Goal: Task Accomplishment & Management: Use online tool/utility

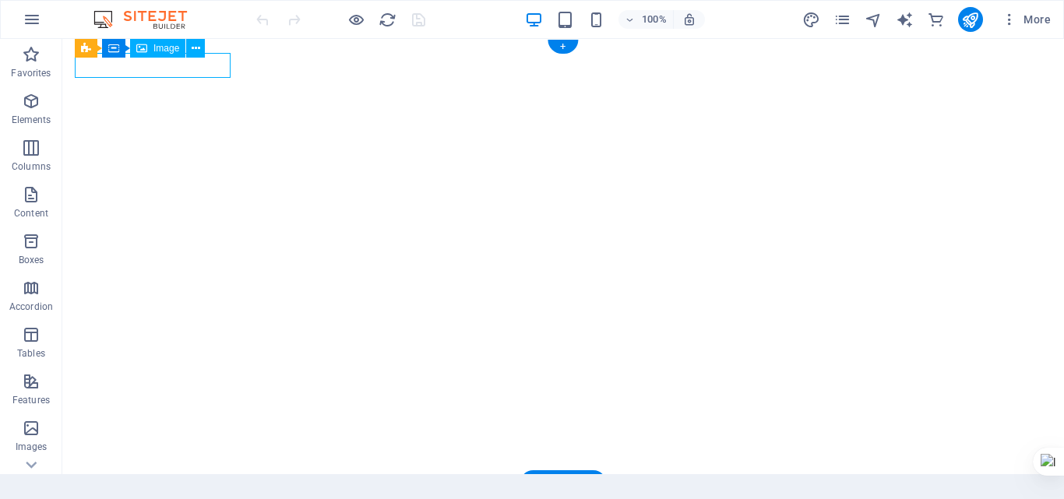
select select "px"
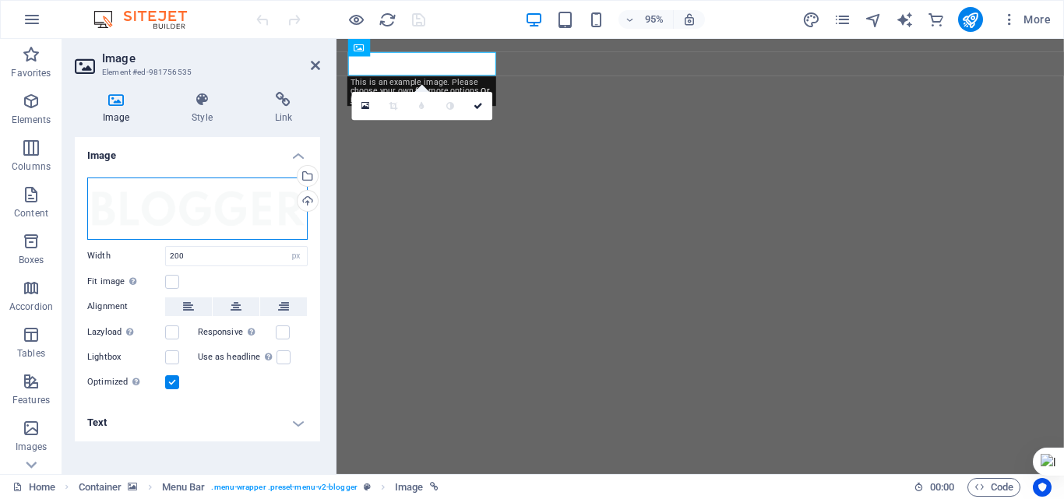
click at [210, 199] on div "Drag files here, click to choose files or select files from Files or our free s…" at bounding box center [197, 209] width 220 height 62
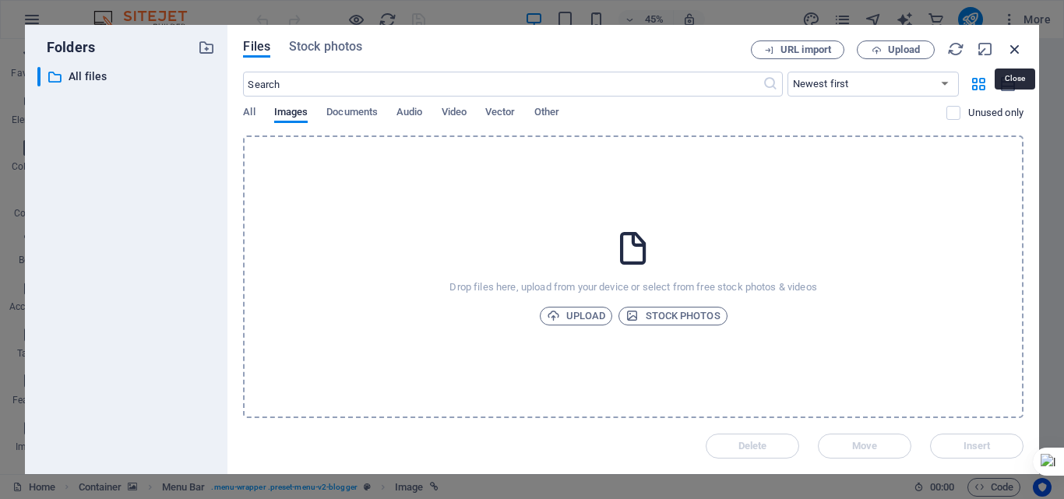
click at [1013, 45] on icon "button" at bounding box center [1014, 49] width 17 height 17
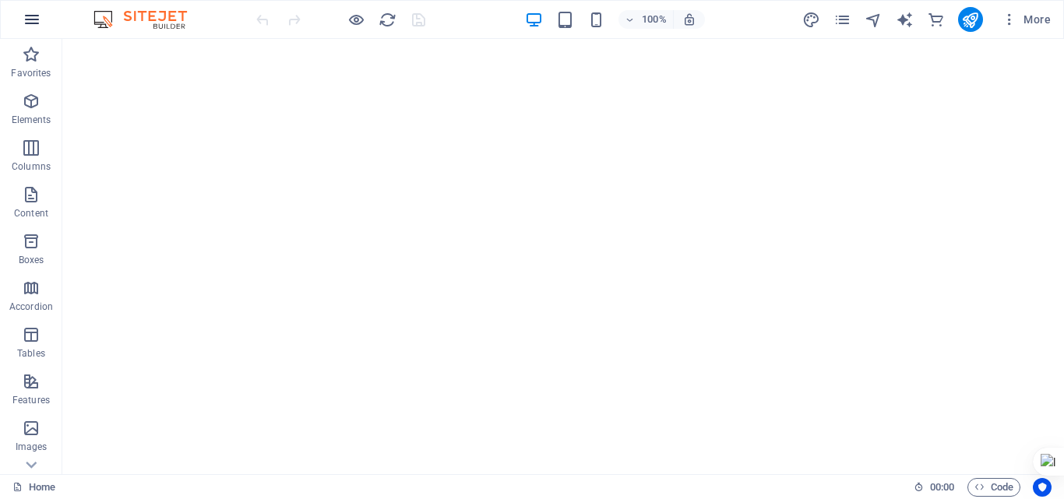
click at [33, 19] on icon "button" at bounding box center [32, 19] width 19 height 19
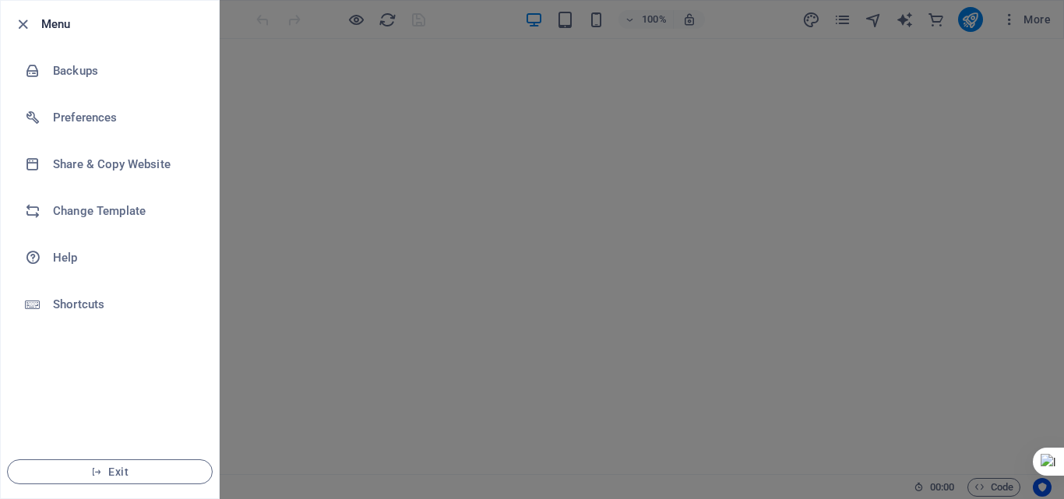
click at [369, 62] on div at bounding box center [532, 249] width 1064 height 499
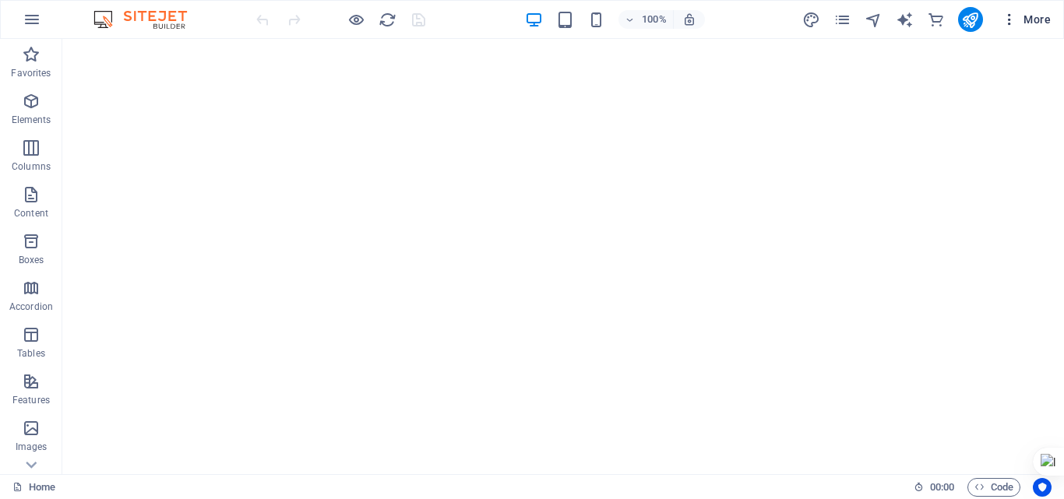
click at [1030, 20] on span "More" at bounding box center [1026, 20] width 49 height 16
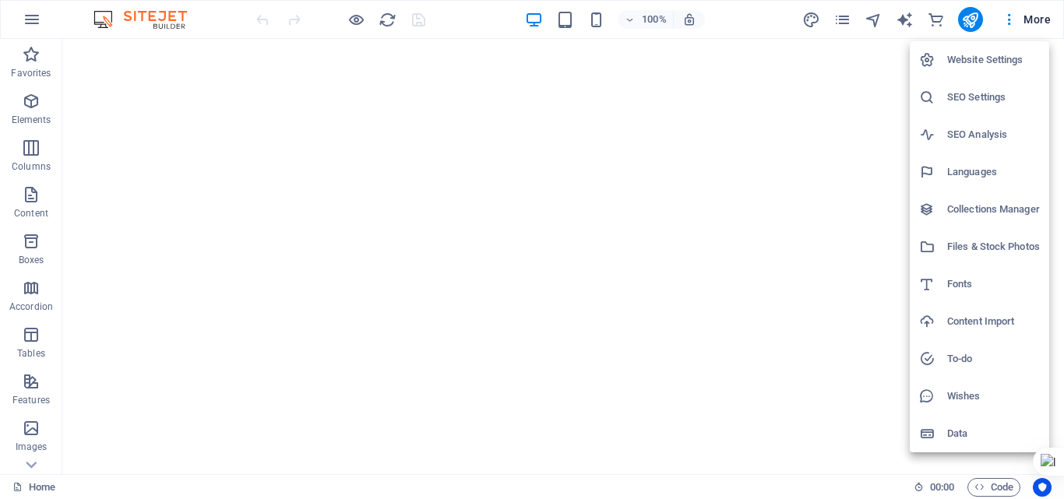
click at [998, 54] on h6 "Website Settings" at bounding box center [993, 60] width 93 height 19
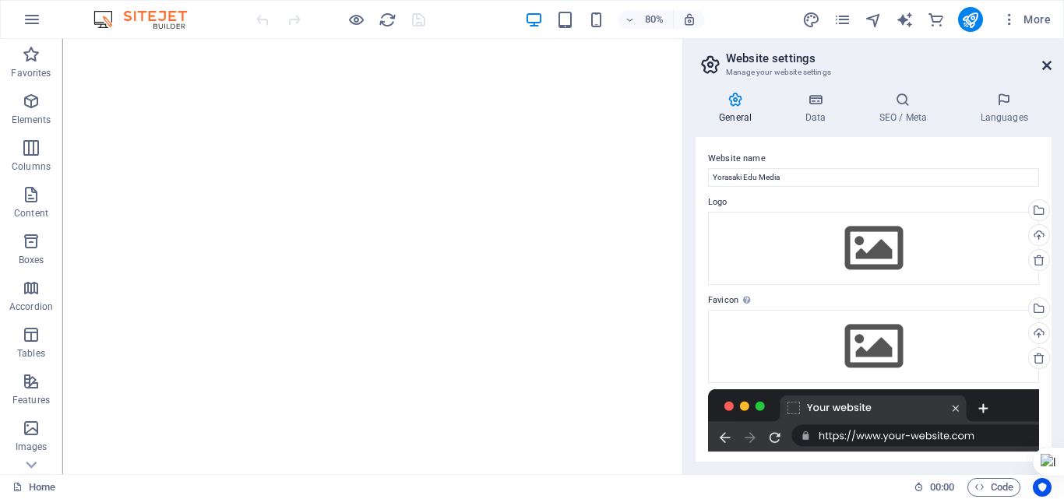
click at [1048, 68] on icon at bounding box center [1046, 65] width 9 height 12
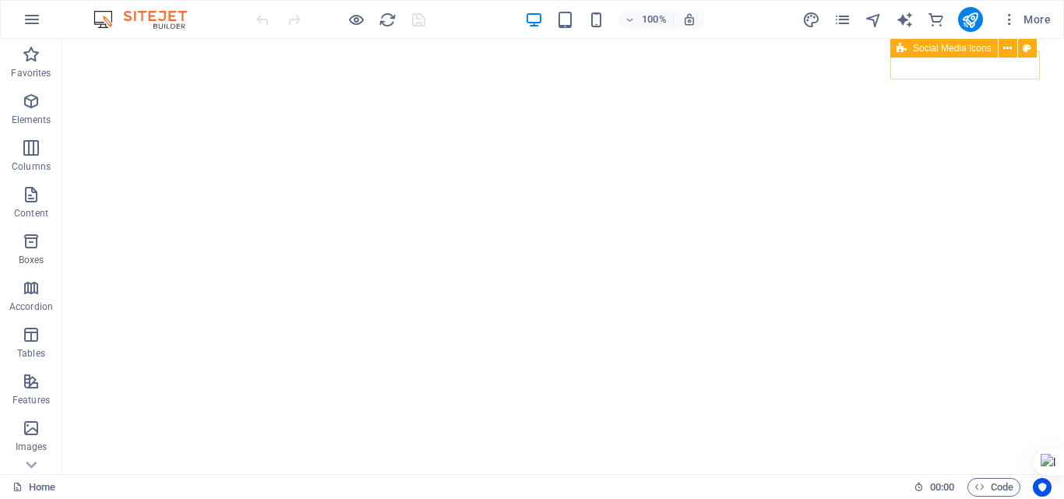
click at [732, 13] on div "100% More" at bounding box center [655, 19] width 804 height 25
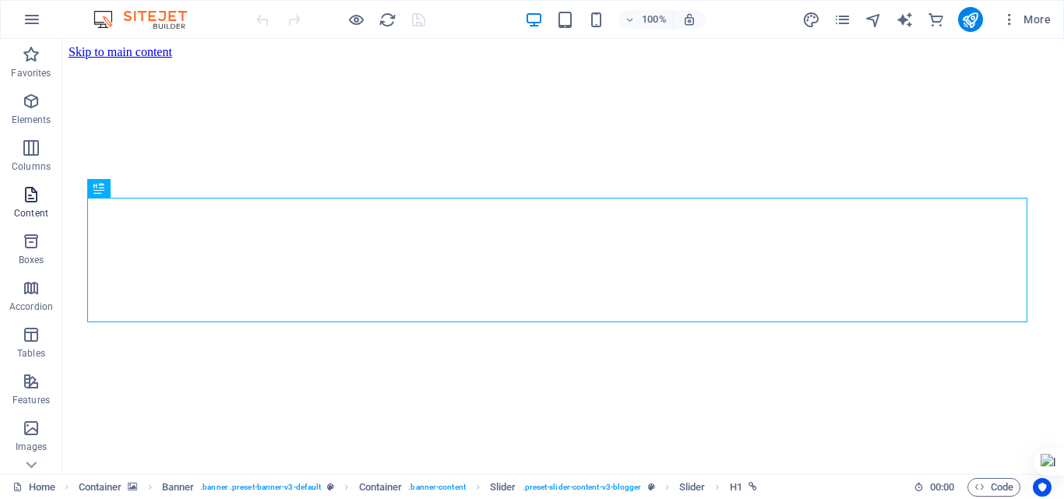
click at [32, 199] on icon "button" at bounding box center [31, 194] width 19 height 19
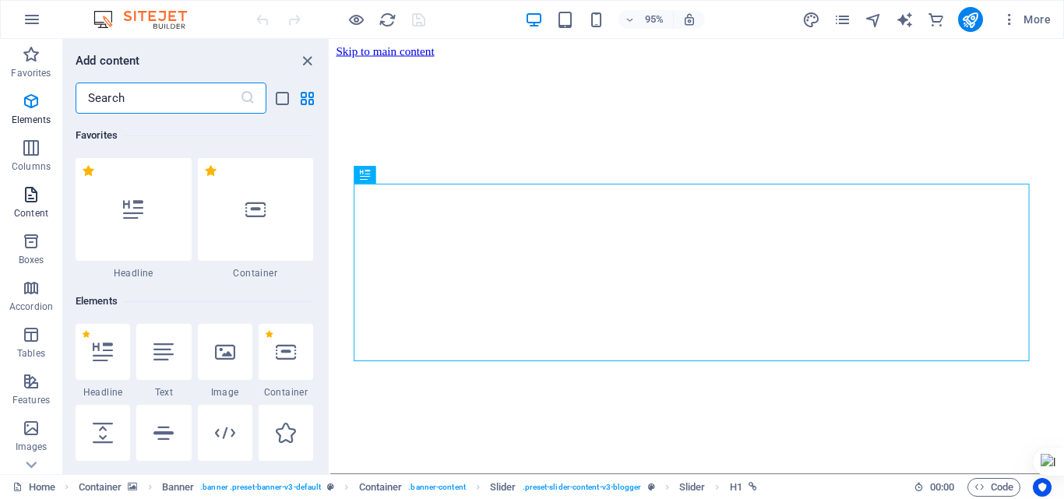
scroll to position [2725, 0]
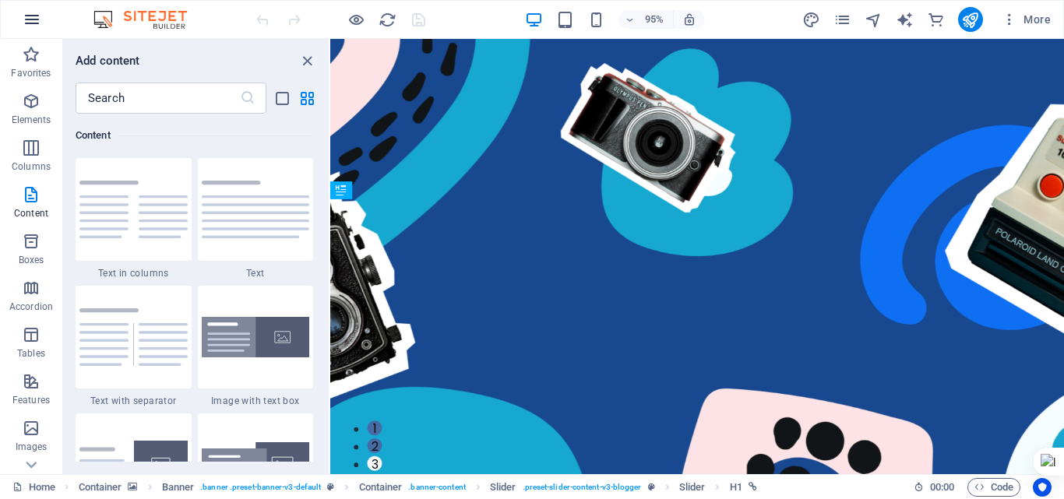
click at [26, 20] on icon "button" at bounding box center [32, 19] width 19 height 19
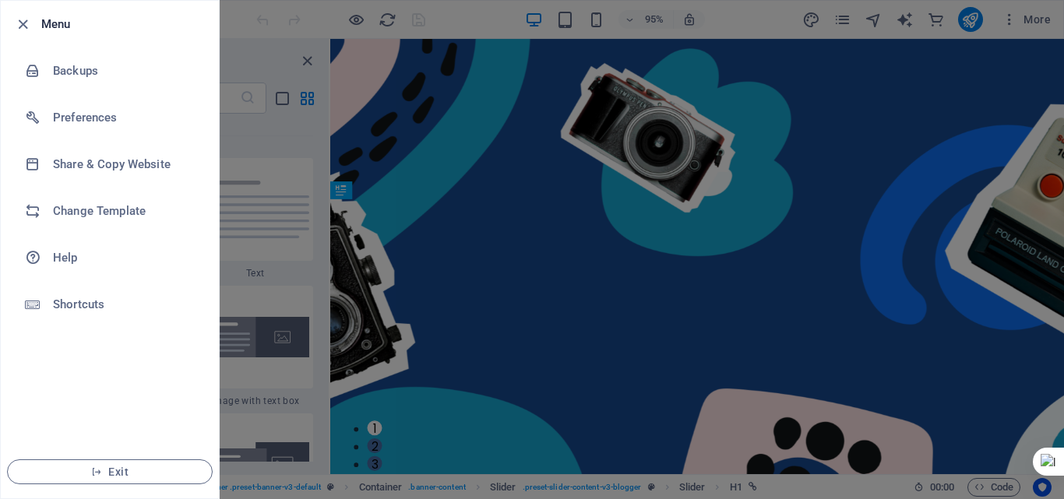
click at [26, 20] on icon "button" at bounding box center [23, 25] width 18 height 18
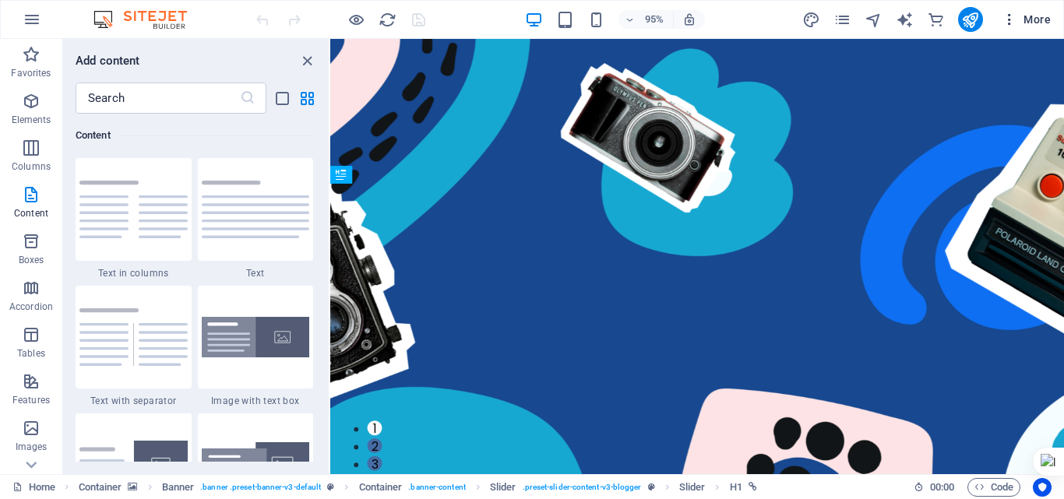
click at [1038, 19] on span "More" at bounding box center [1026, 20] width 49 height 16
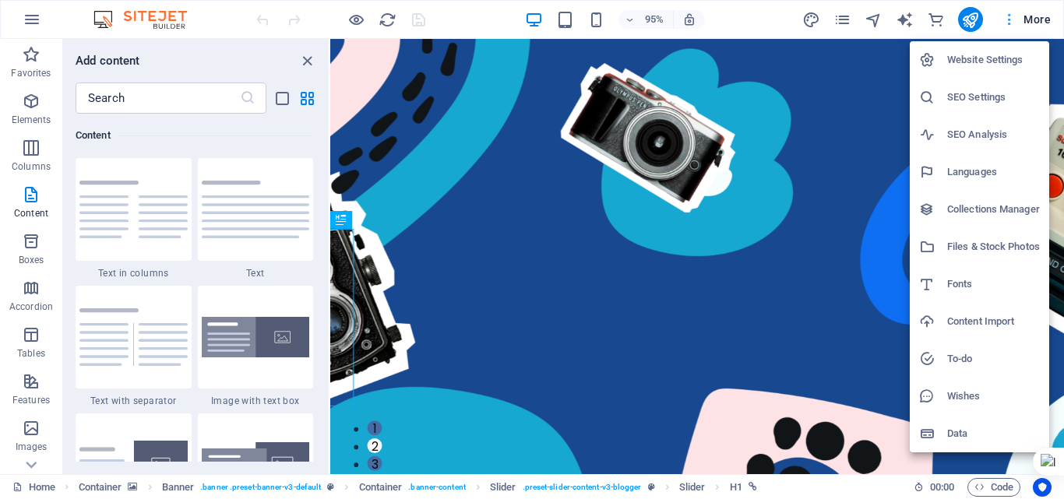
click at [1038, 19] on div at bounding box center [532, 249] width 1064 height 499
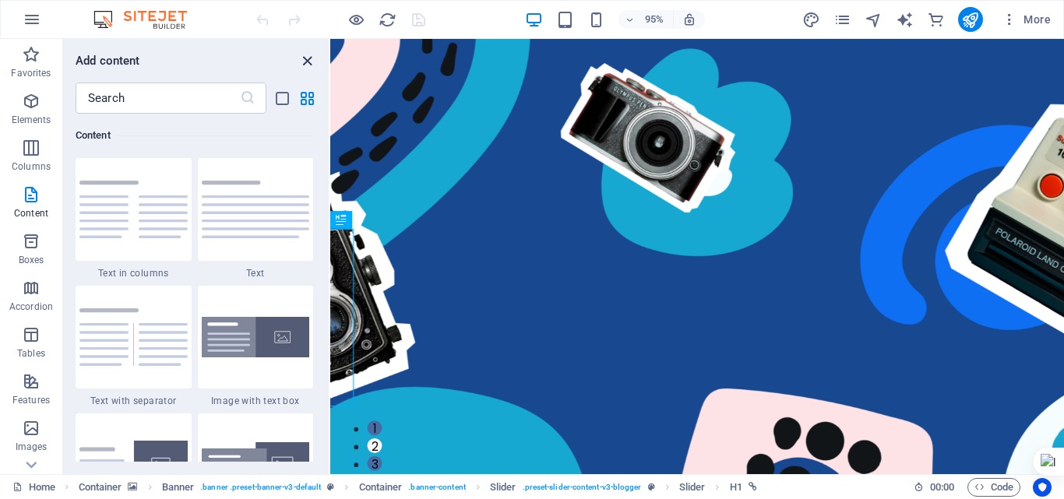
click at [312, 63] on icon "close panel" at bounding box center [307, 61] width 18 height 18
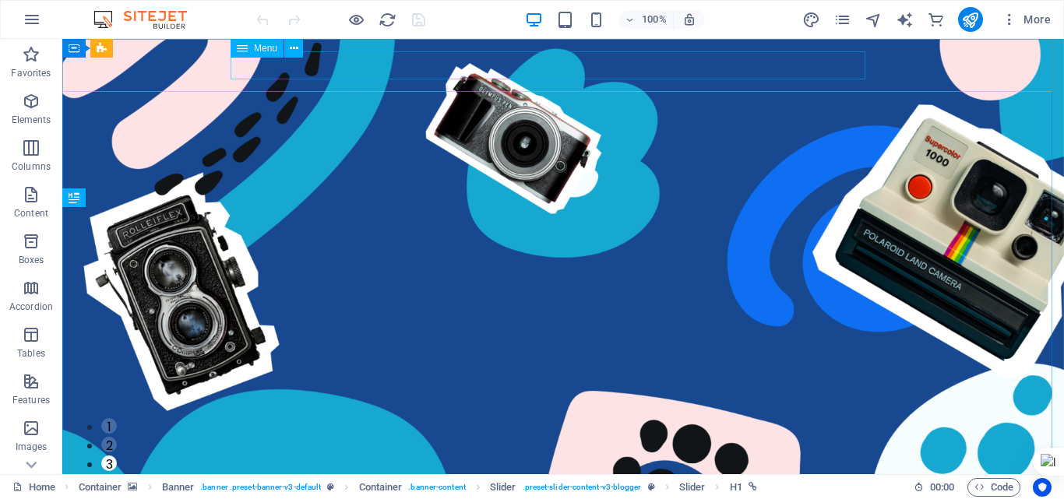
click at [251, 53] on div "Menu" at bounding box center [257, 48] width 53 height 19
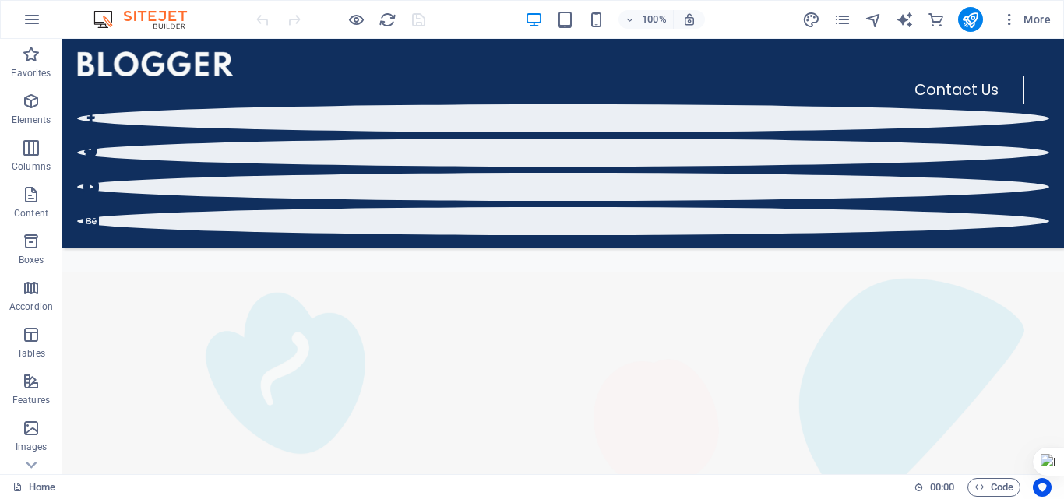
scroll to position [636, 0]
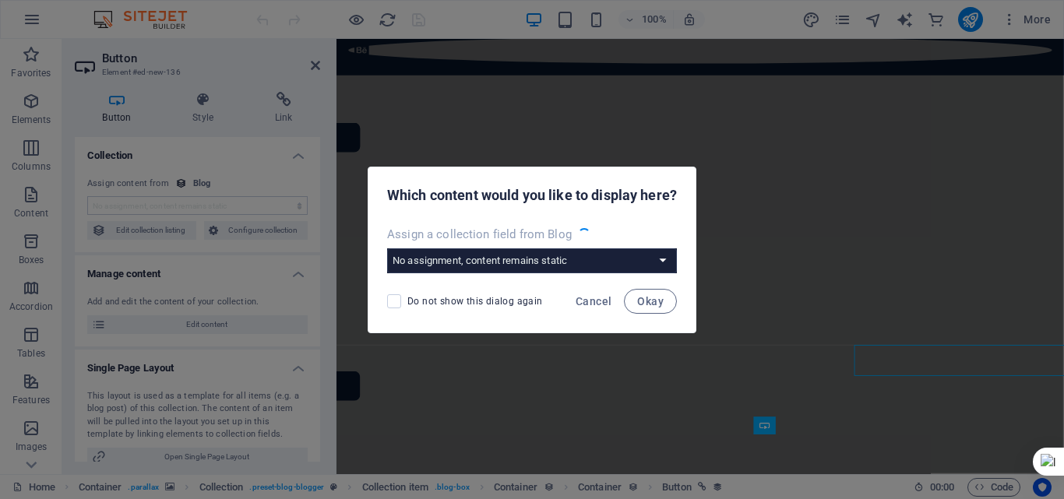
scroll to position [643, 0]
